Goal: Check status

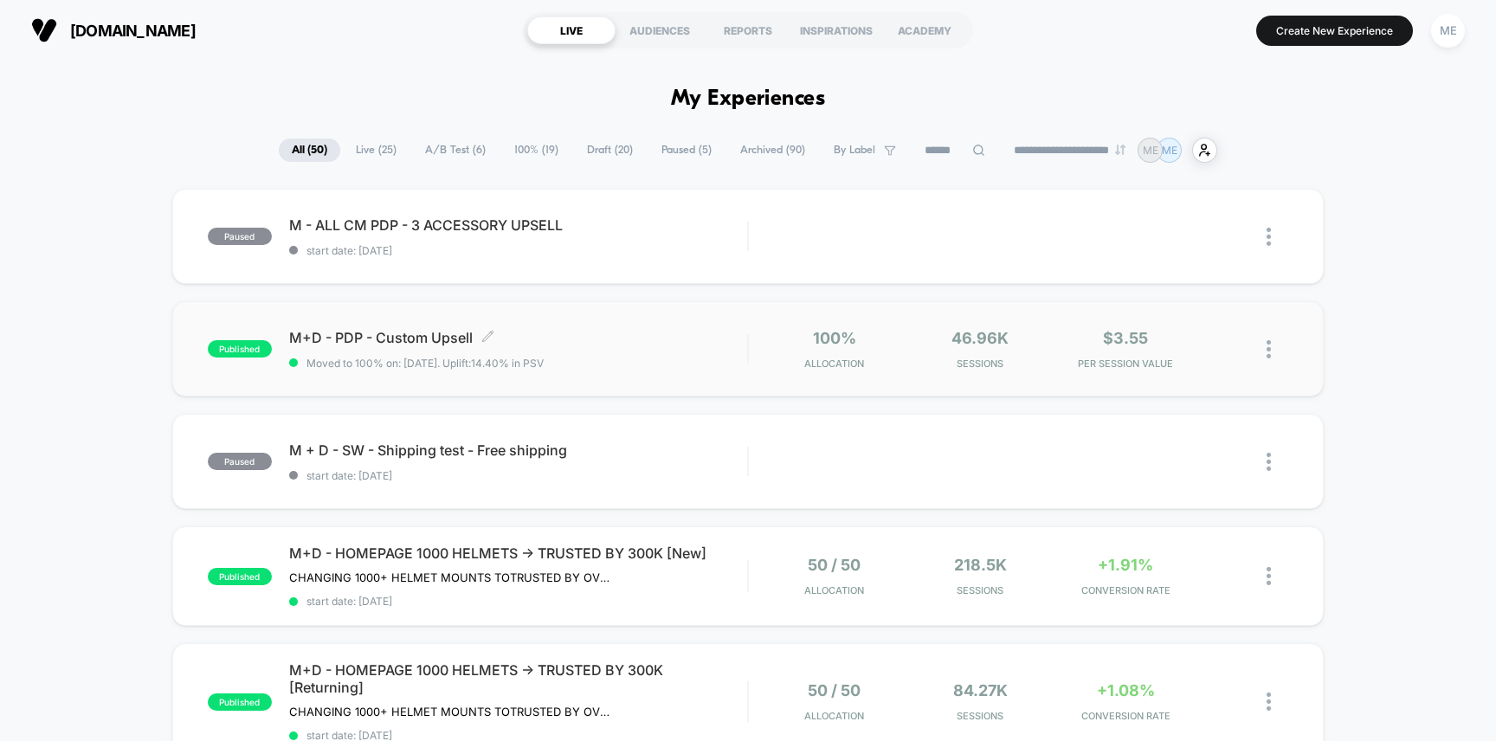
click at [689, 351] on div "M+D - PDP - Custom Upsell Click to edit experience details Click to edit experi…" at bounding box center [518, 349] width 459 height 41
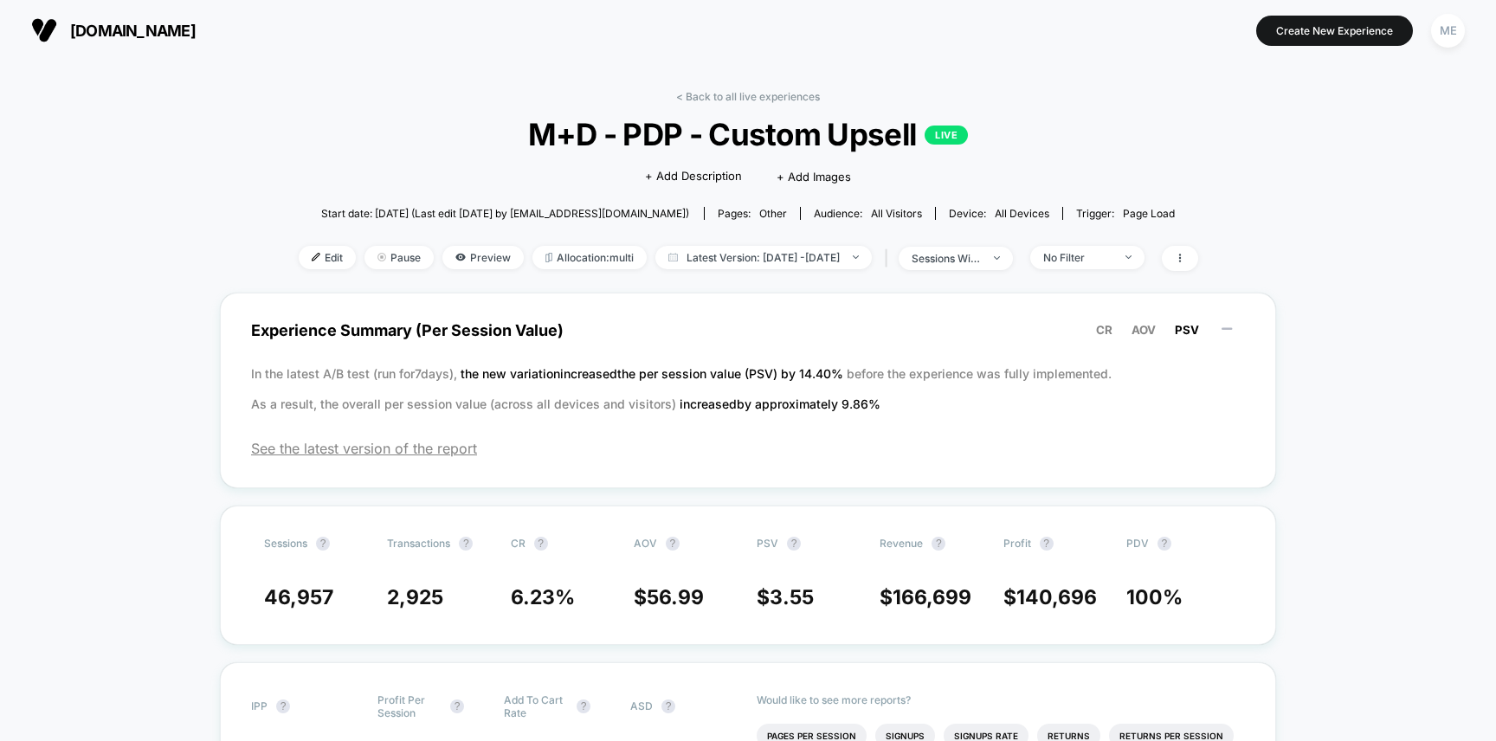
scroll to position [16, 0]
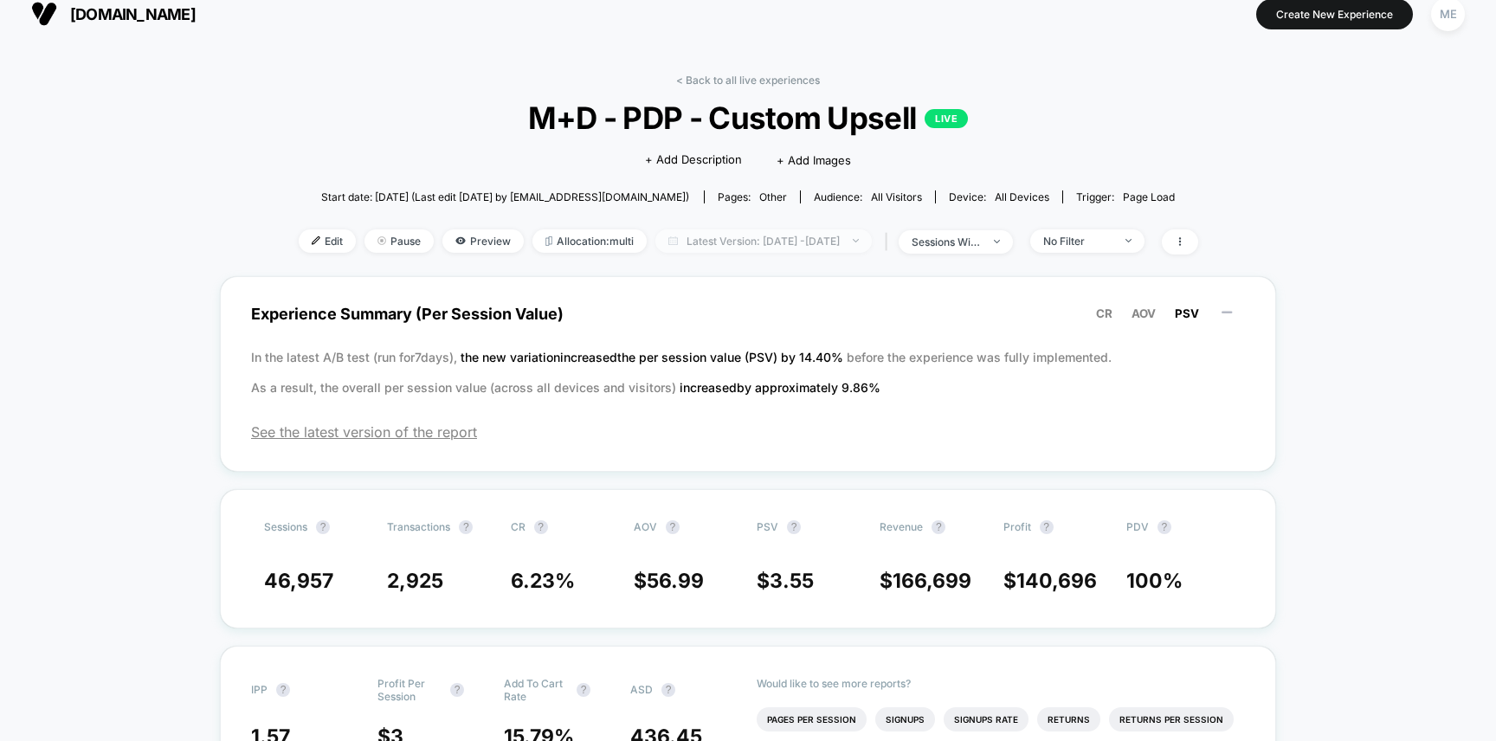
click at [700, 240] on span "Latest Version: [DATE] - [DATE]" at bounding box center [763, 240] width 216 height 23
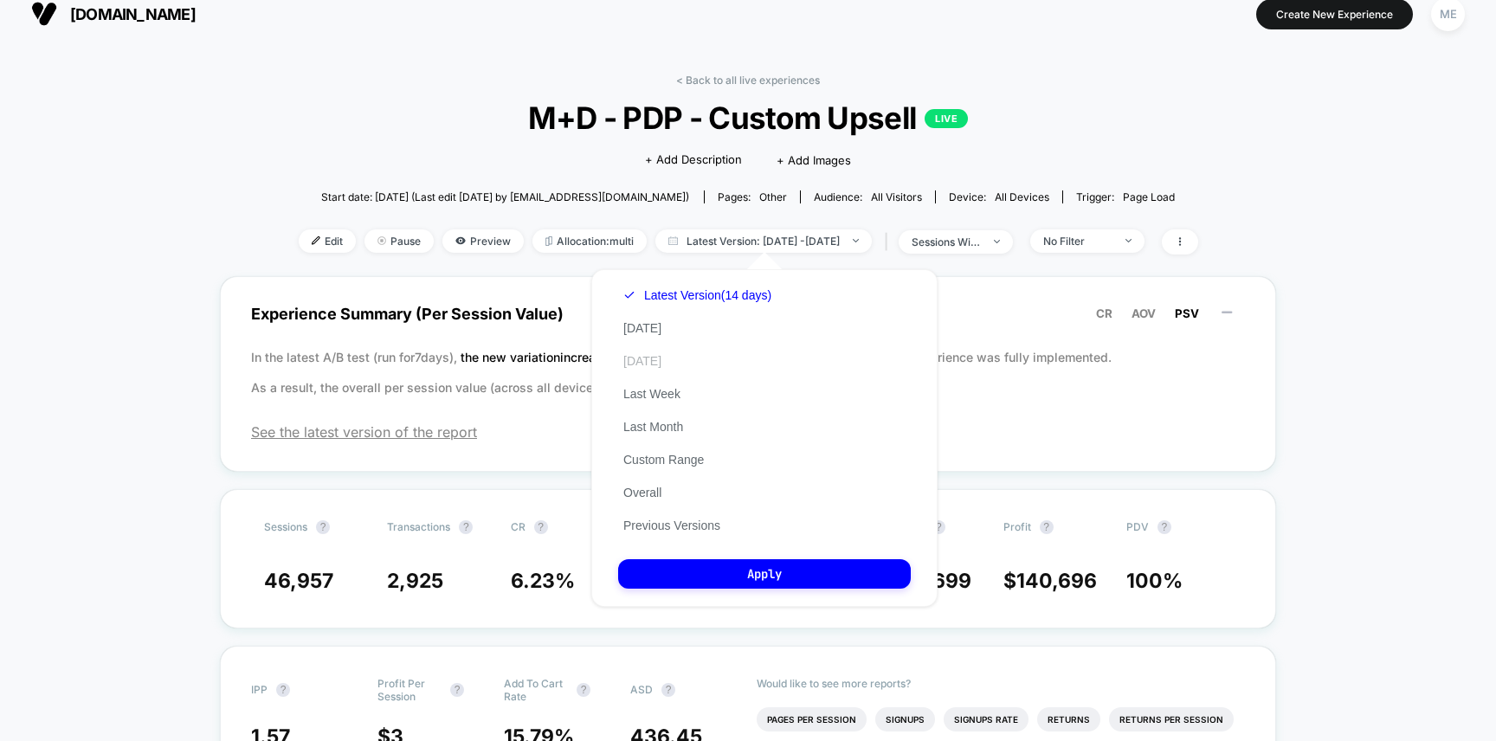
click at [649, 360] on button "[DATE]" at bounding box center [642, 361] width 48 height 16
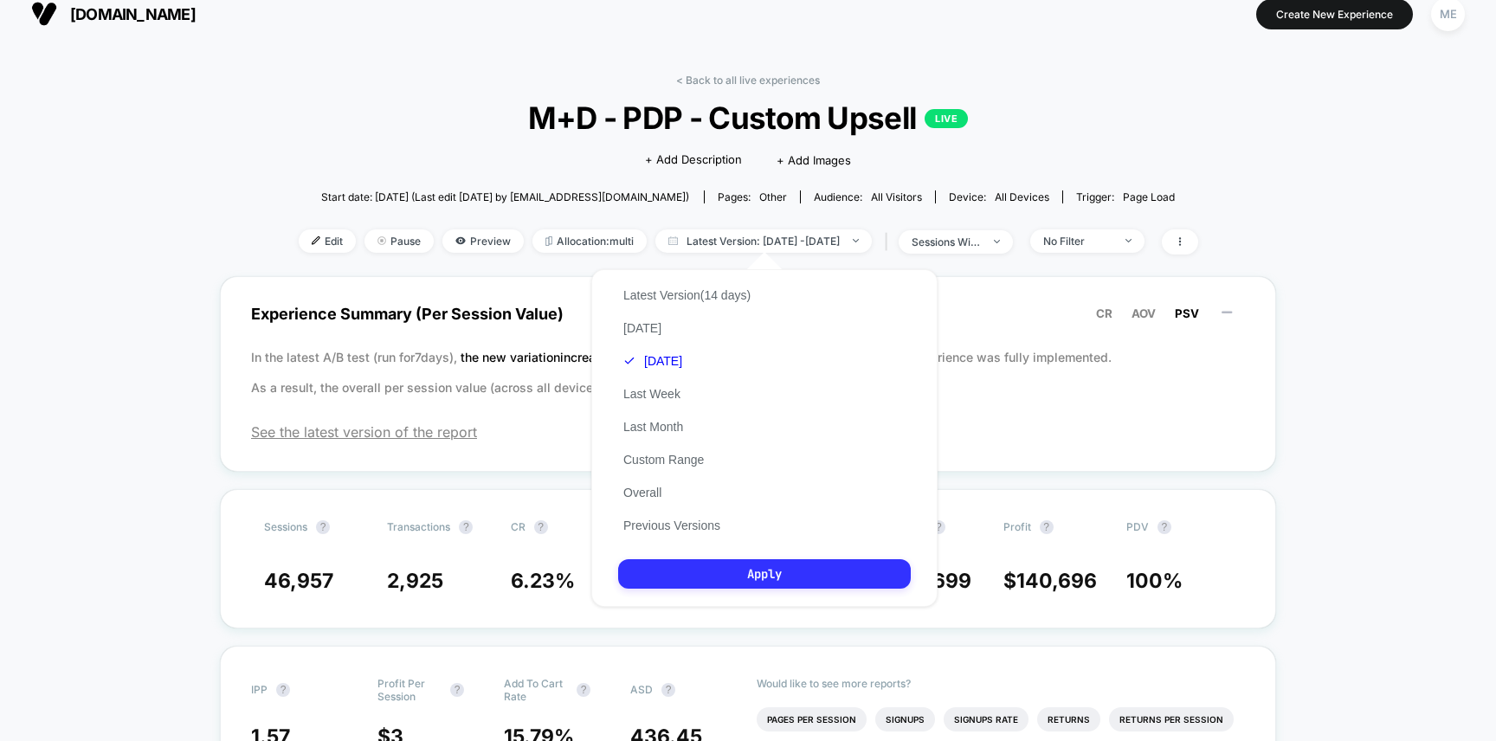
click at [740, 565] on button "Apply" at bounding box center [764, 573] width 293 height 29
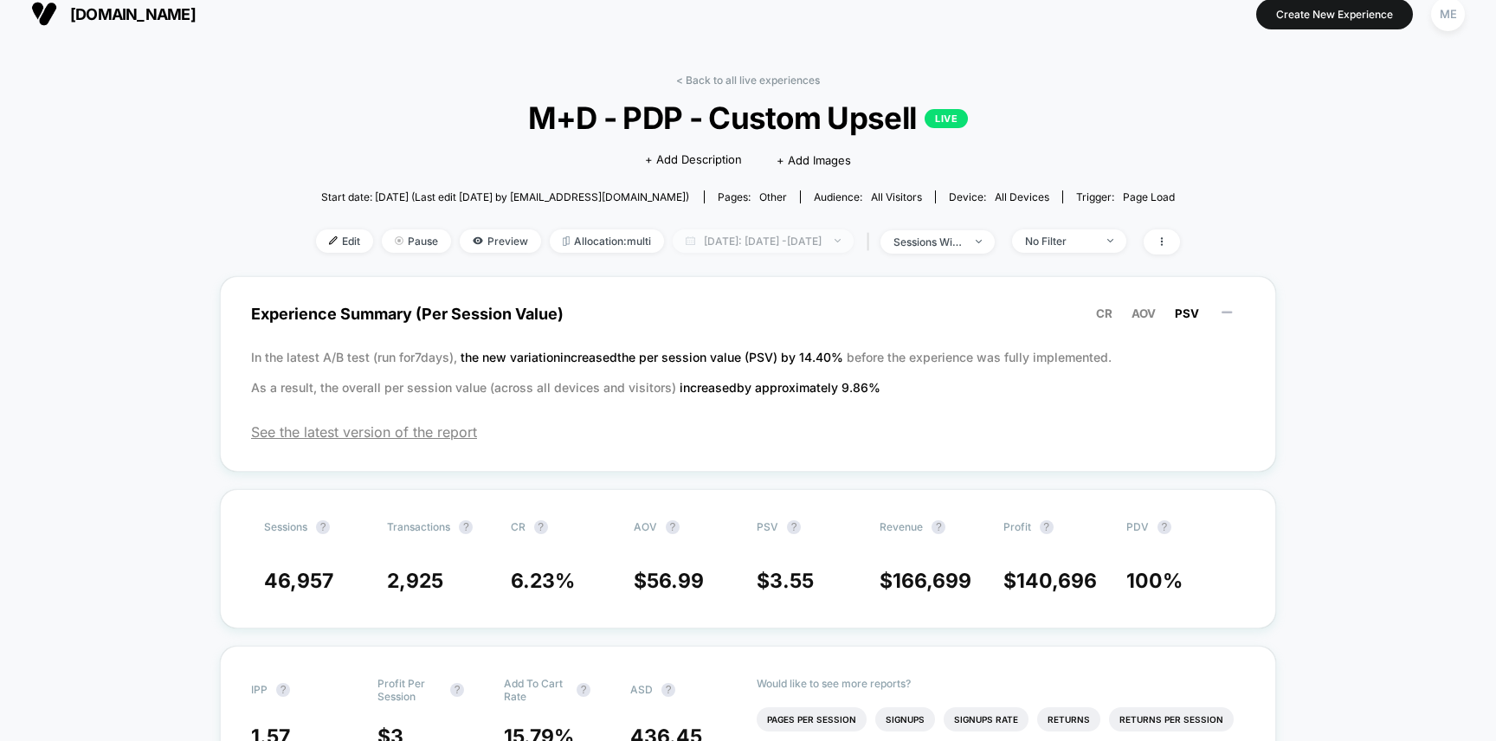
click at [709, 249] on span "[DATE]: [DATE] - [DATE]" at bounding box center [763, 240] width 181 height 23
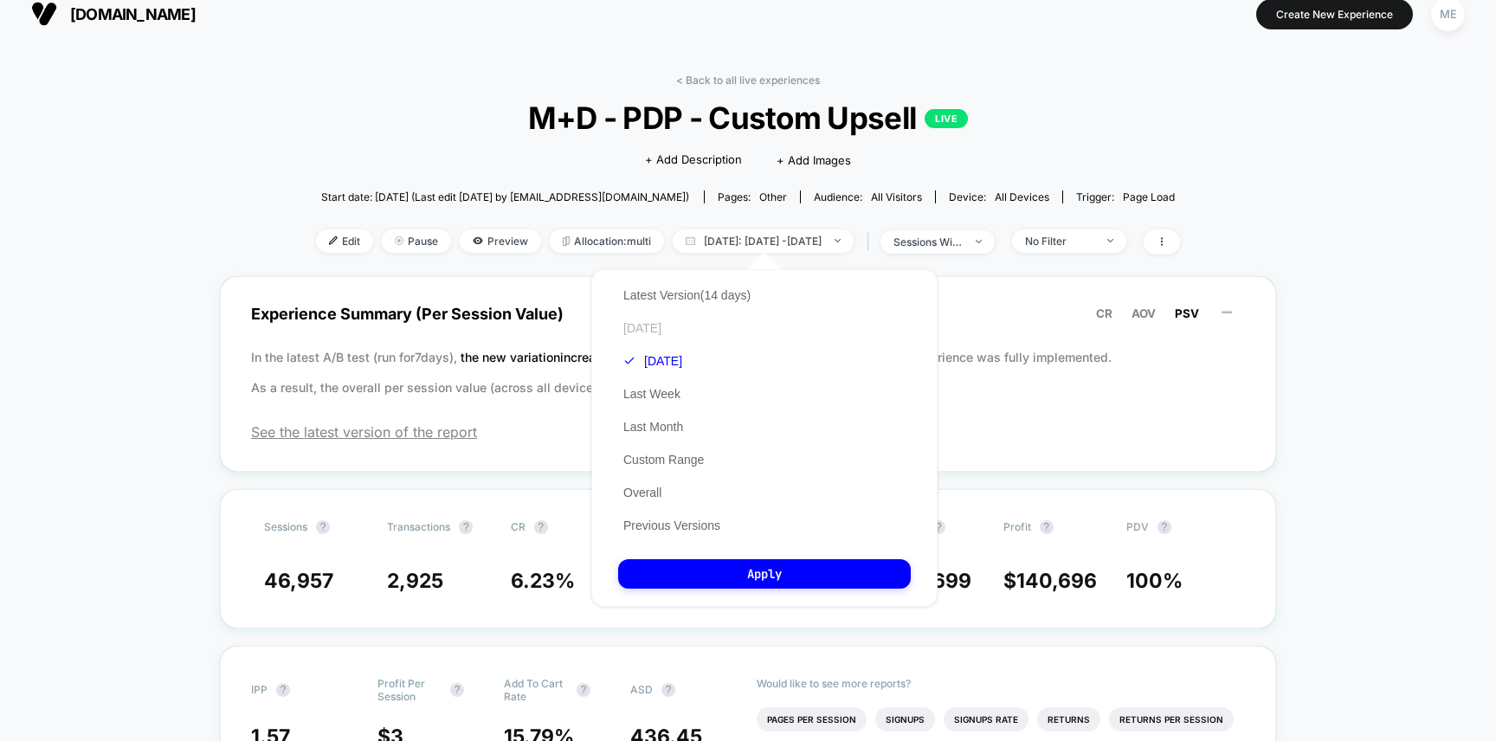
click at [642, 323] on button "[DATE]" at bounding box center [642, 328] width 48 height 16
click at [765, 565] on button "Apply" at bounding box center [764, 573] width 293 height 29
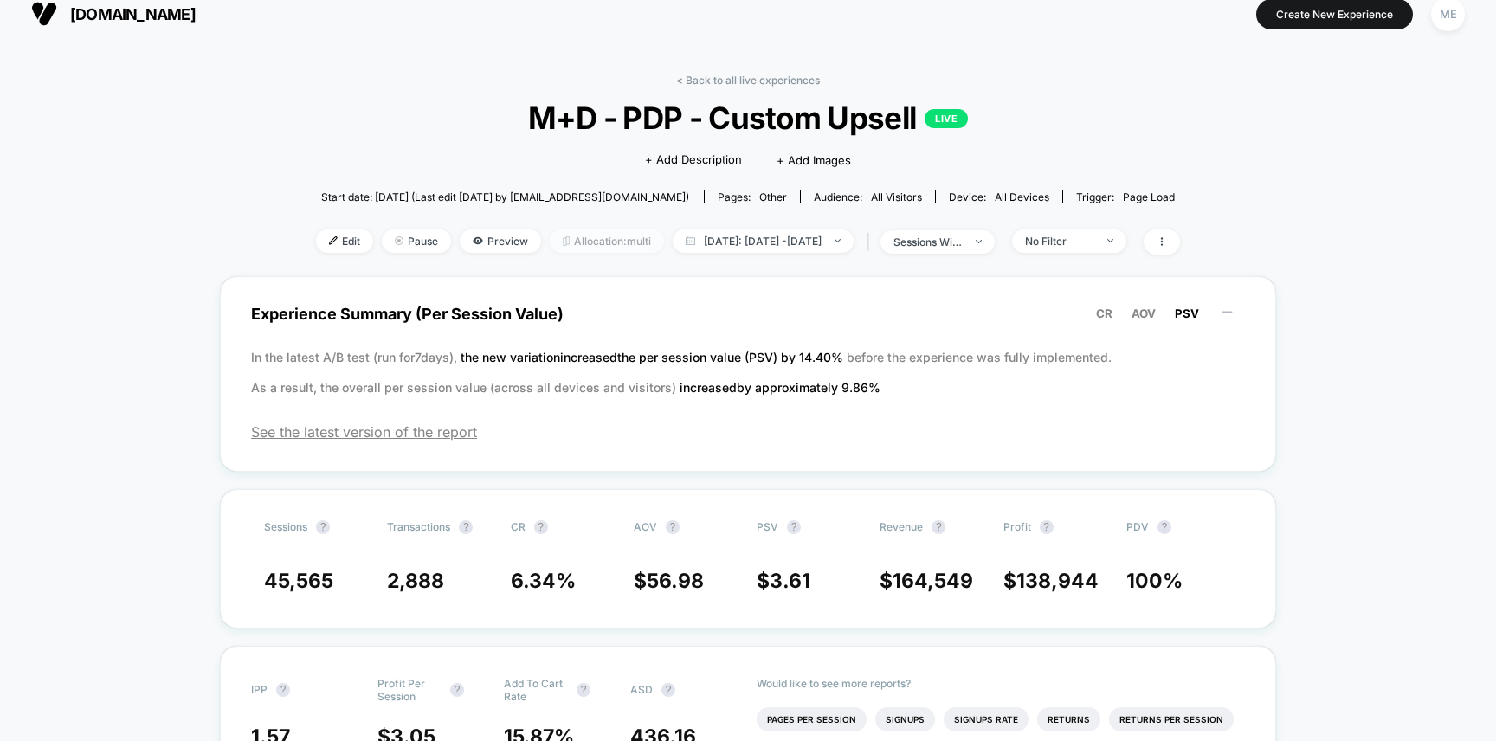
click at [578, 242] on span "Allocation: multi" at bounding box center [607, 240] width 114 height 23
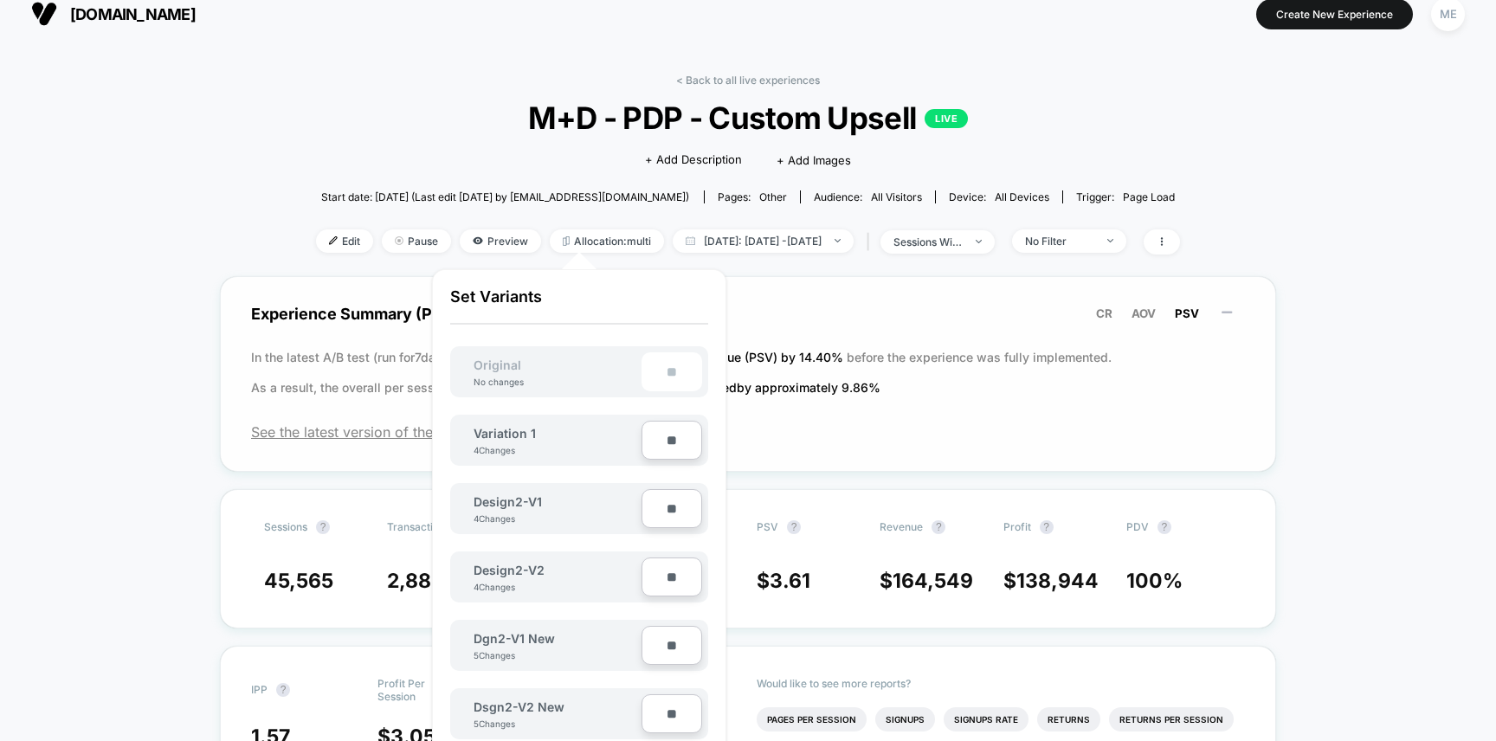
click at [928, 307] on span "Experience Summary (Per Session Value) CR AOV PSV" at bounding box center [748, 313] width 994 height 39
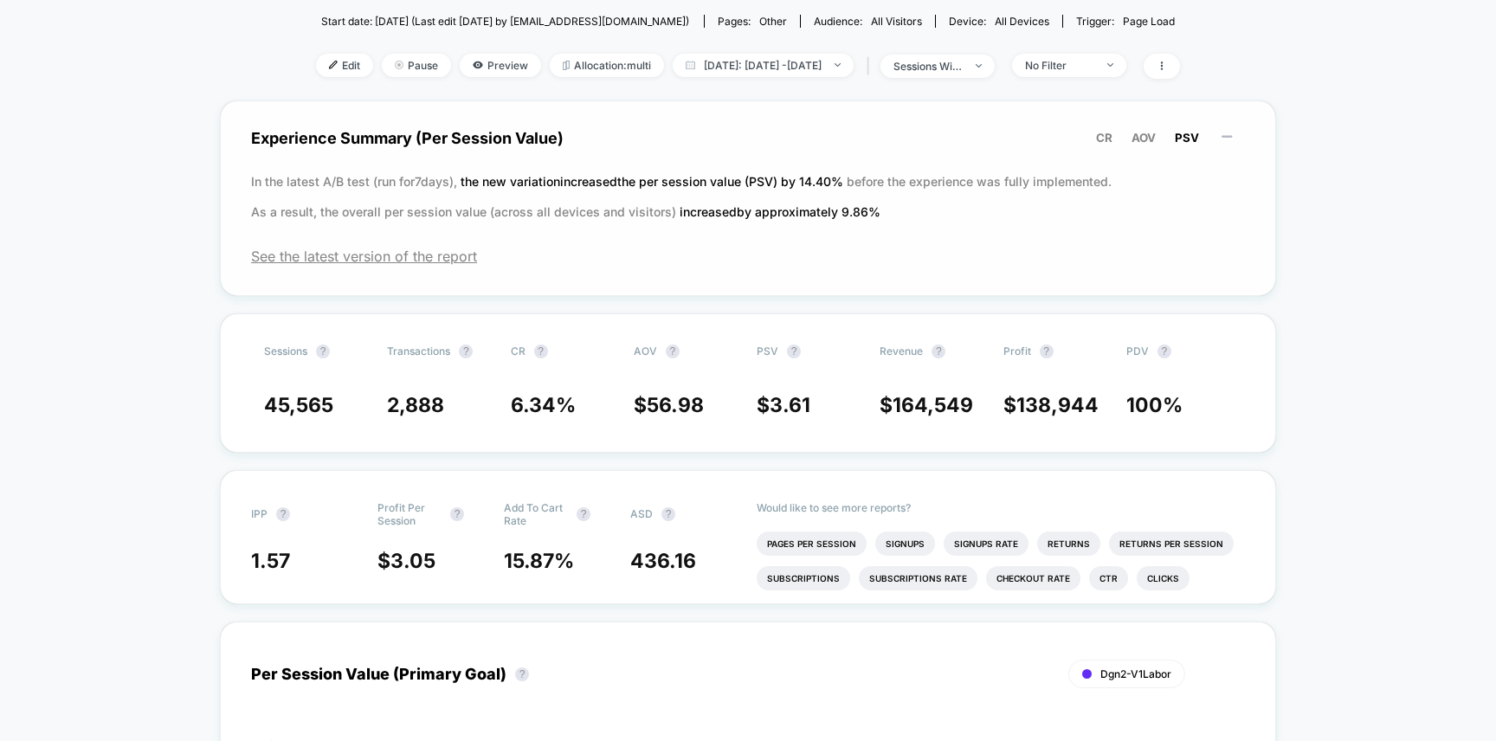
scroll to position [215, 0]
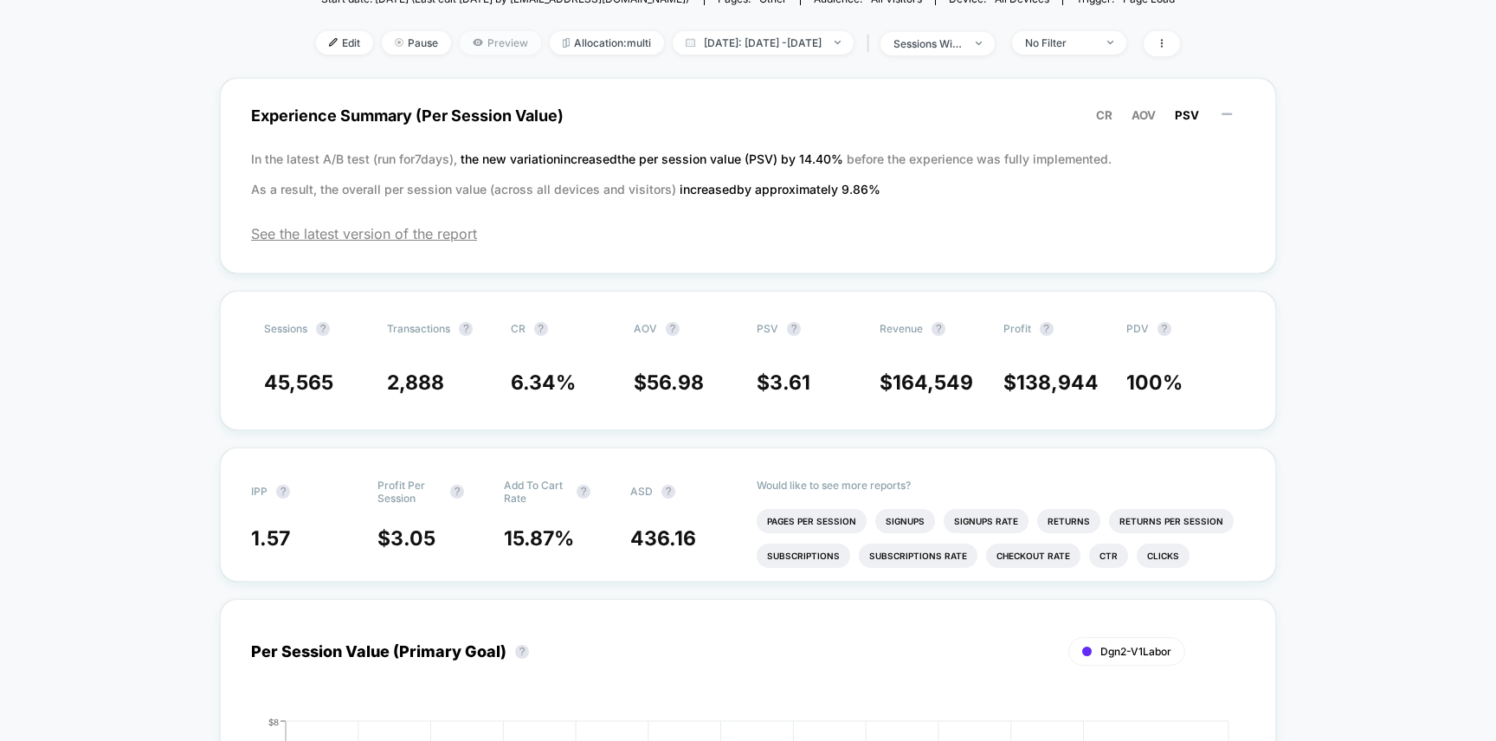
click at [477, 32] on span "Preview" at bounding box center [500, 42] width 81 height 23
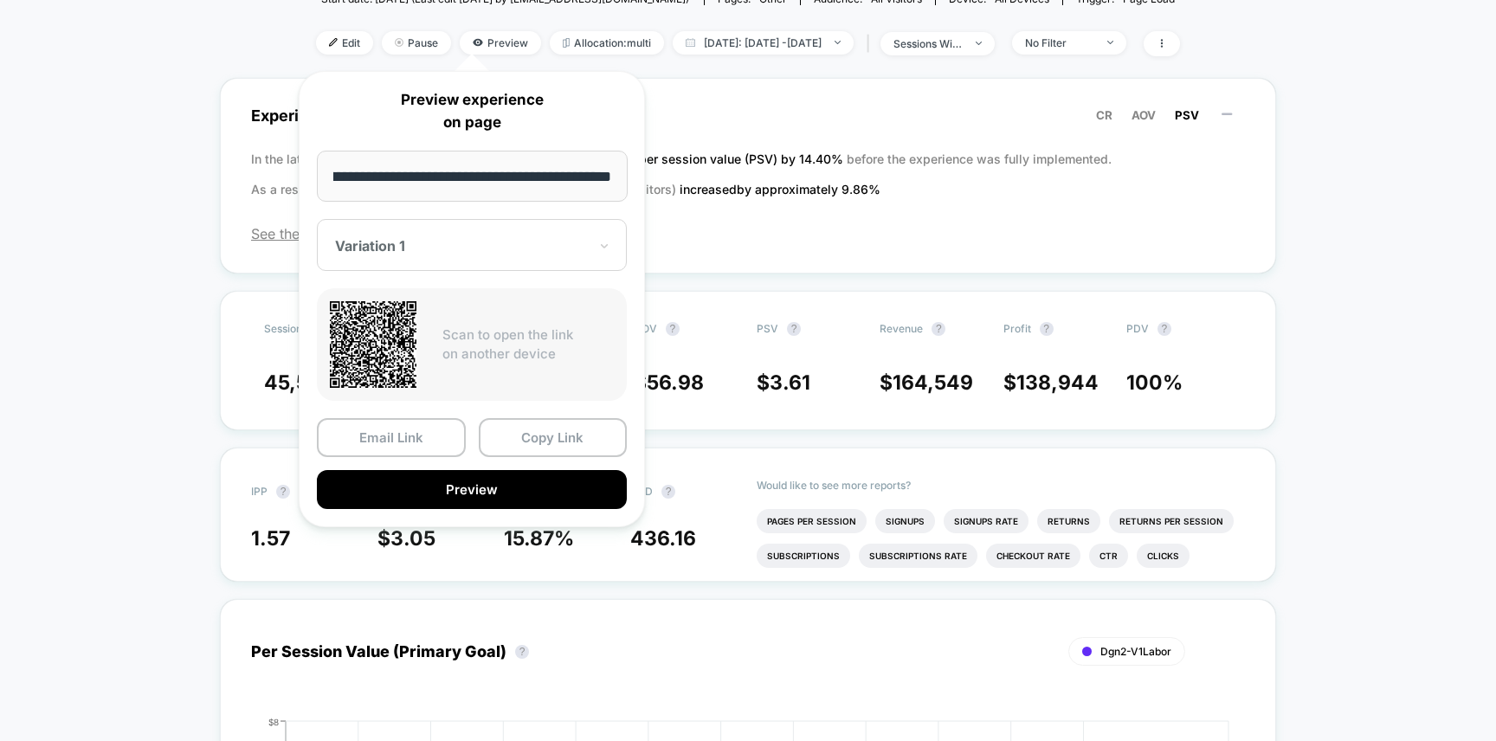
scroll to position [0, 0]
click at [426, 246] on div at bounding box center [461, 245] width 253 height 17
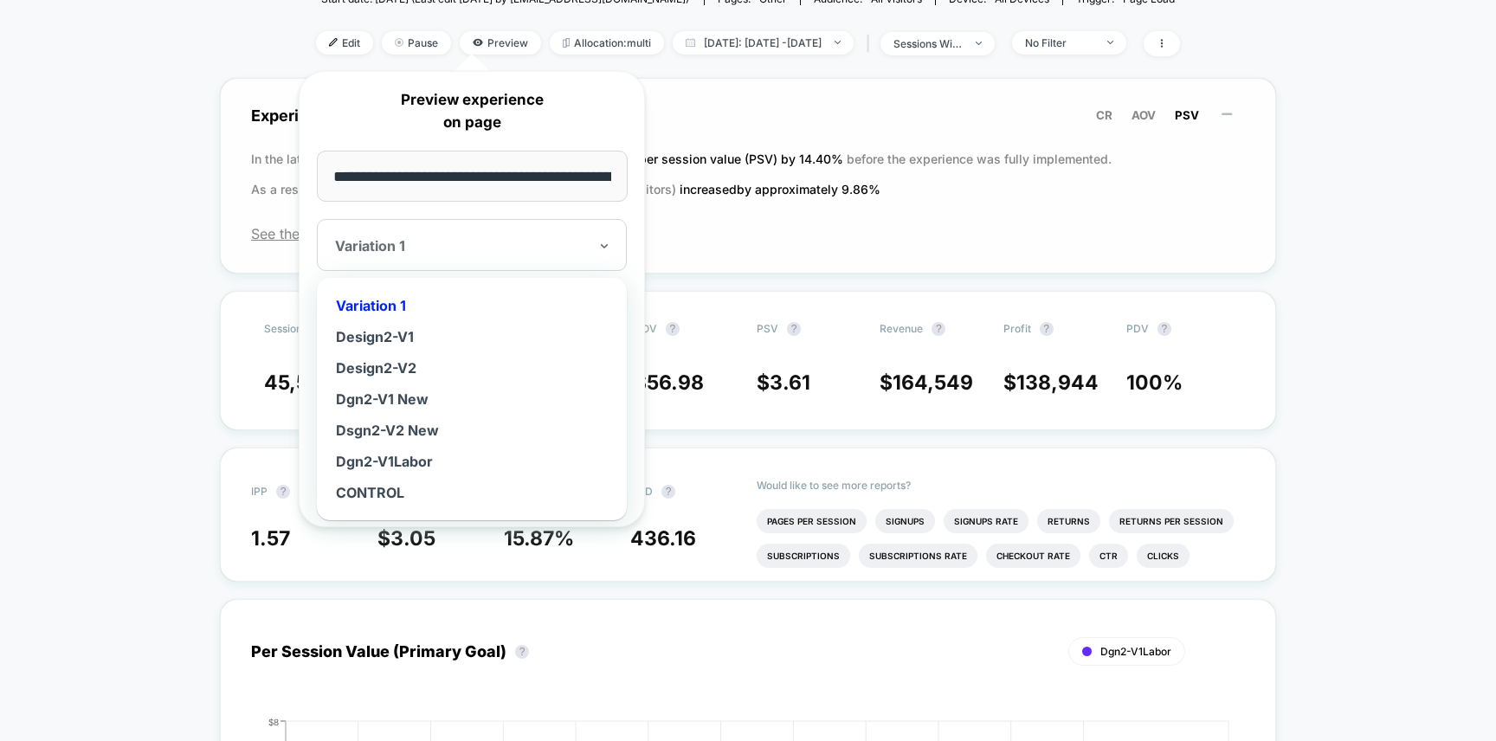
click at [800, 210] on div "Experience Summary (Per Session Value) CR AOV PSV In the latest A/B test (run f…" at bounding box center [748, 176] width 1056 height 196
